Goal: Information Seeking & Learning: Learn about a topic

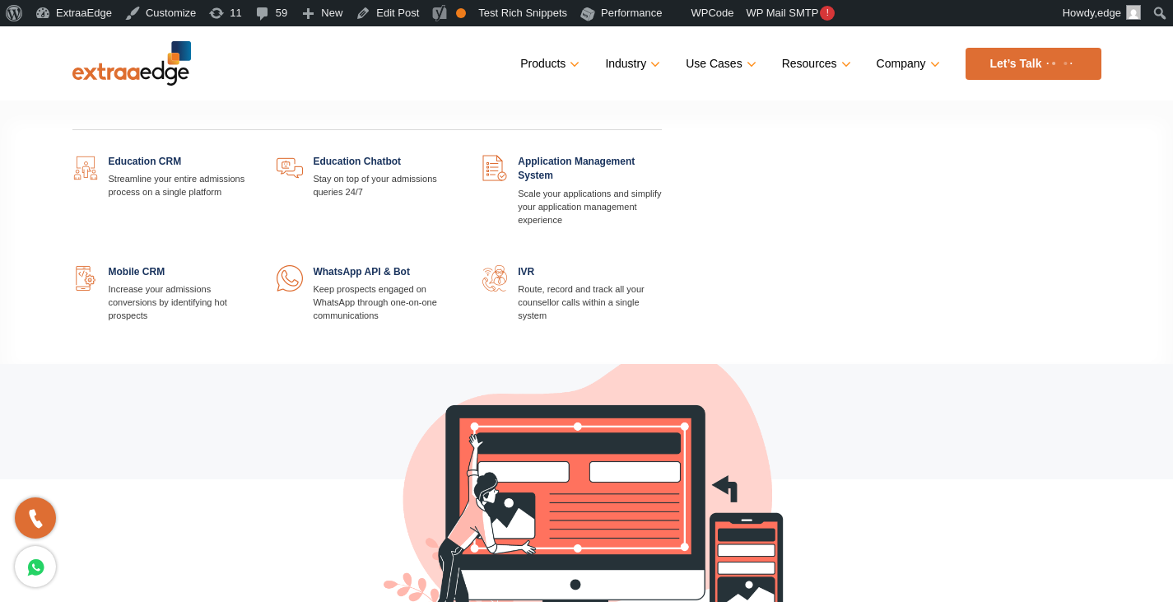
click at [252, 155] on link at bounding box center [252, 155] width 0 height 0
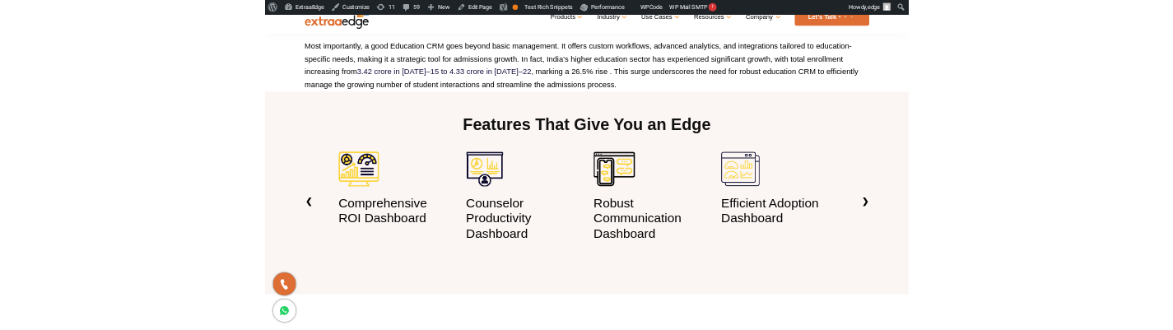
scroll to position [1097, 0]
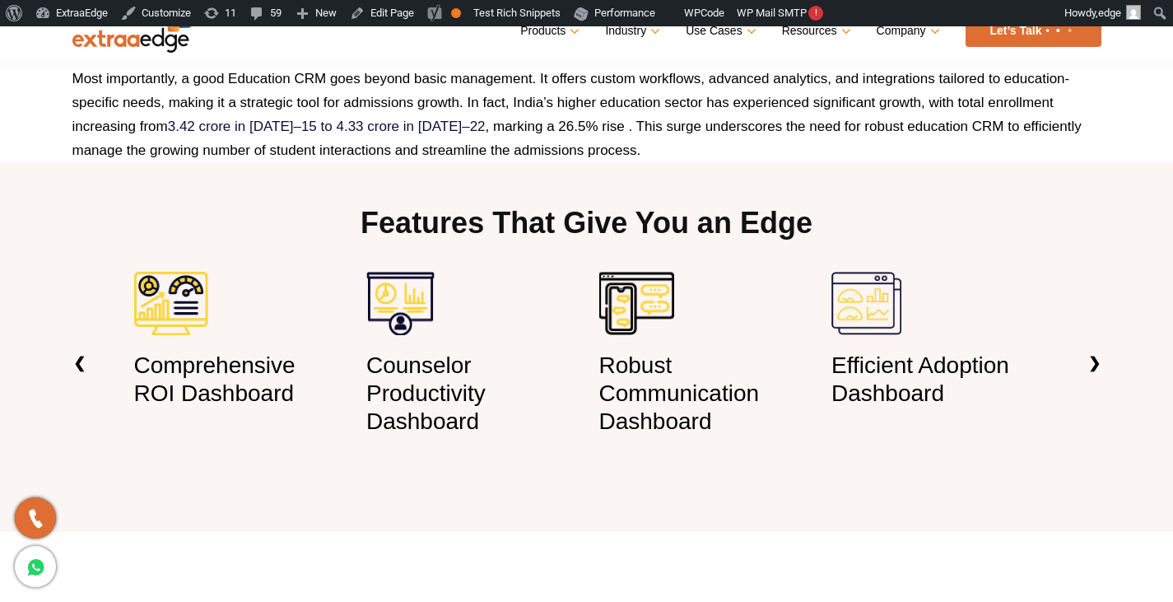
click at [533, 187] on section "Features That Give You an Edge Comprehensive ROI Dashboard Counselor Productivi…" at bounding box center [586, 347] width 1173 height 370
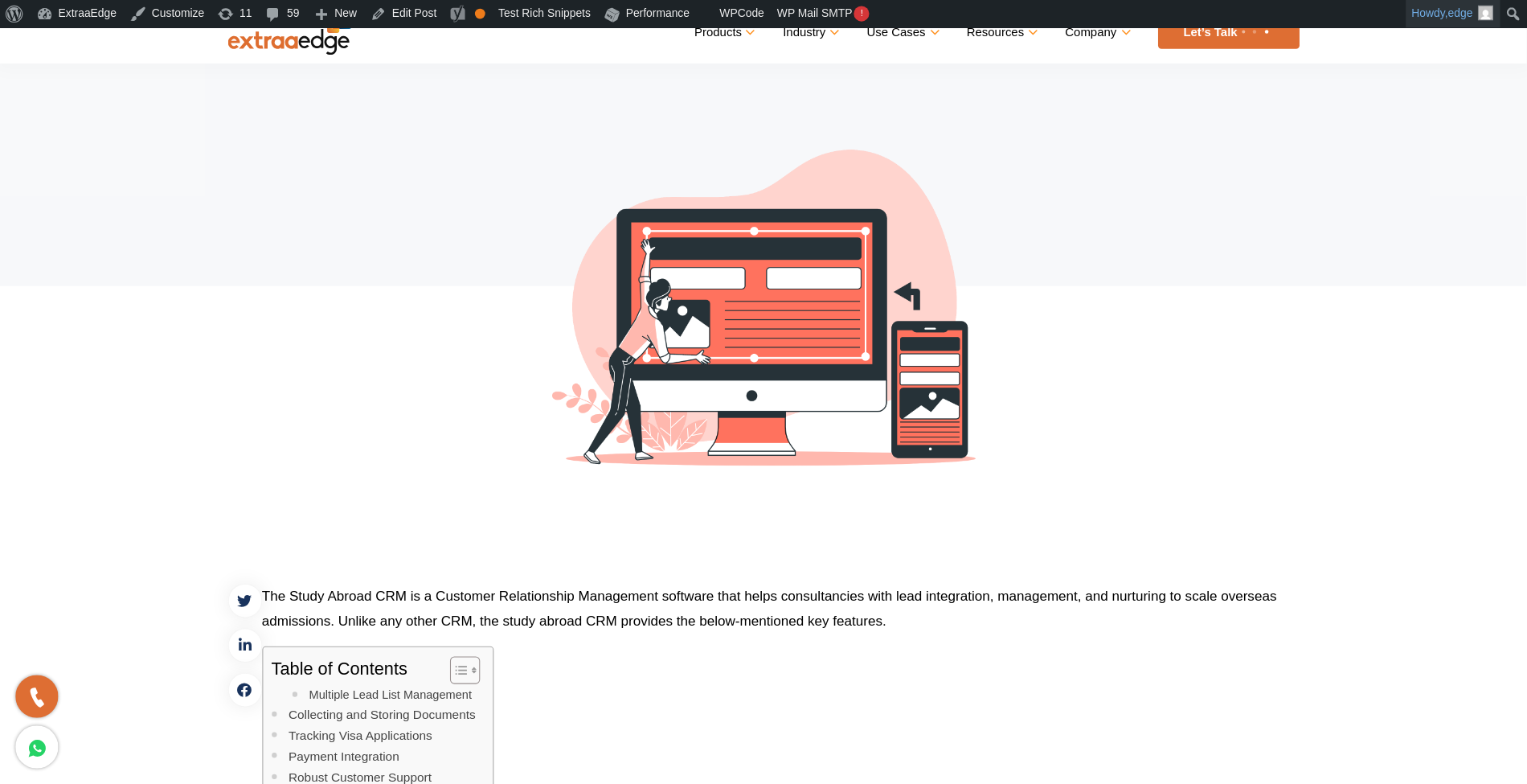
scroll to position [199, 0]
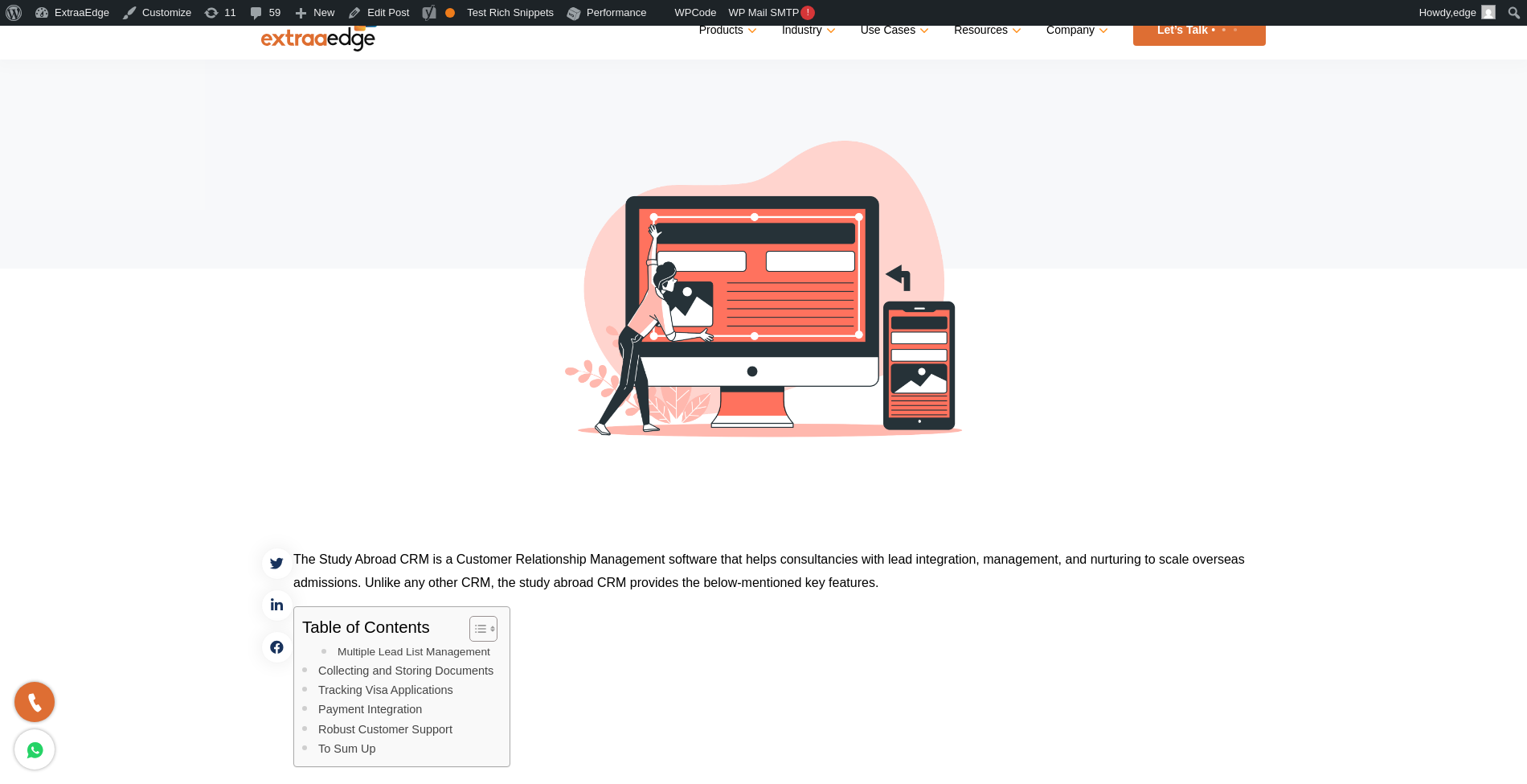
drag, startPoint x: 1102, startPoint y: 0, endPoint x: 884, endPoint y: 460, distance: 509.0
click at [884, 321] on img at bounding box center [763, 290] width 450 height 450
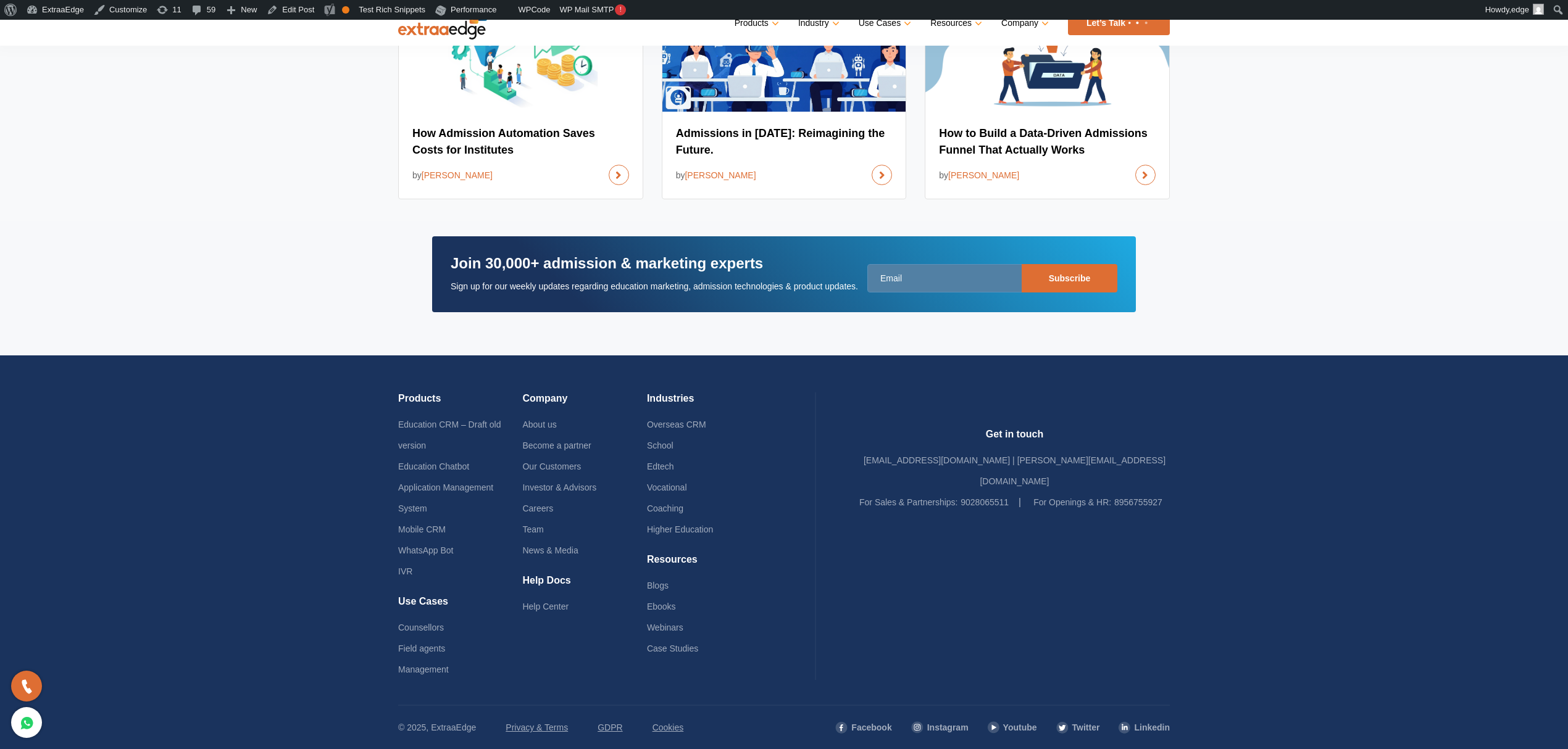
scroll to position [4094, 0]
